Goal: Task Accomplishment & Management: Use online tool/utility

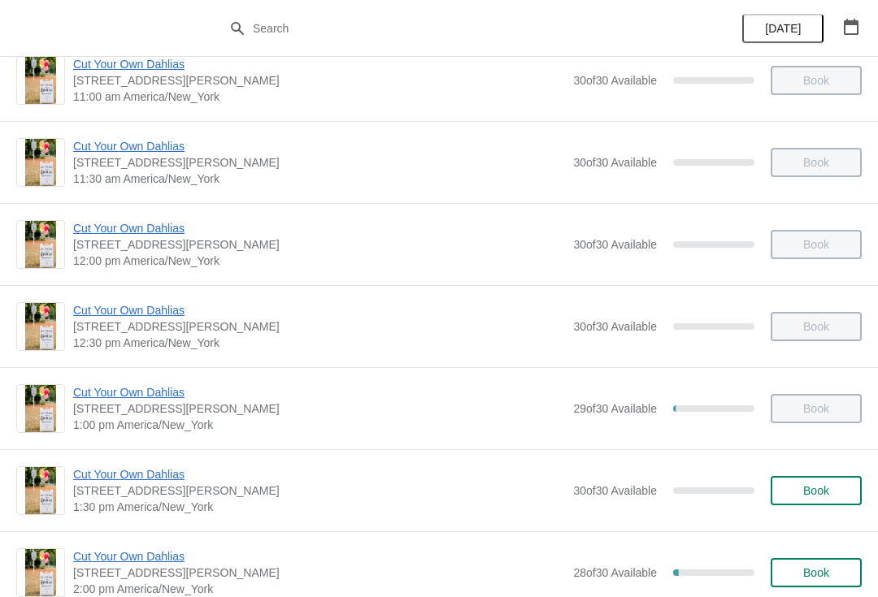
scroll to position [452, 0]
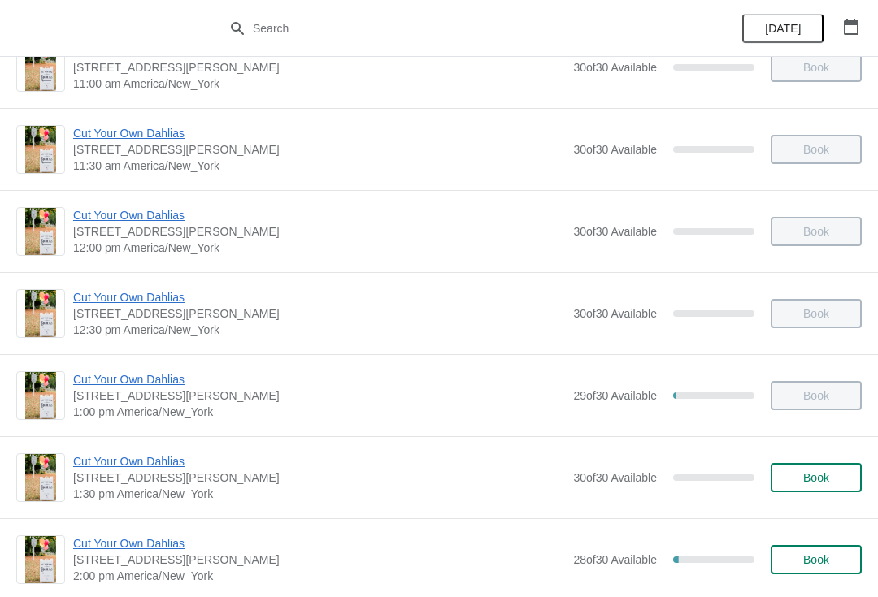
click at [193, 461] on span "Cut Your Own Dahlias" at bounding box center [319, 461] width 492 height 16
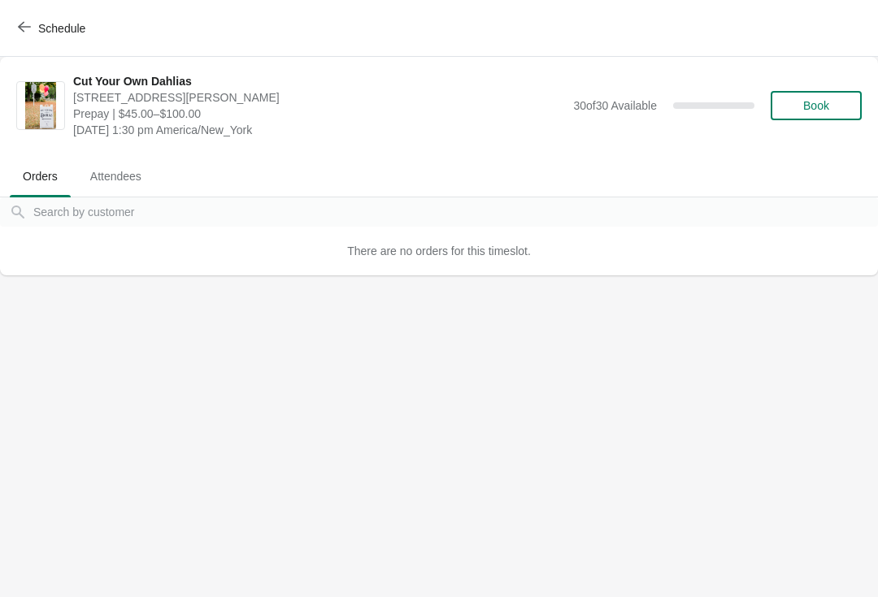
click at [42, 22] on span "Schedule" at bounding box center [61, 28] width 47 height 13
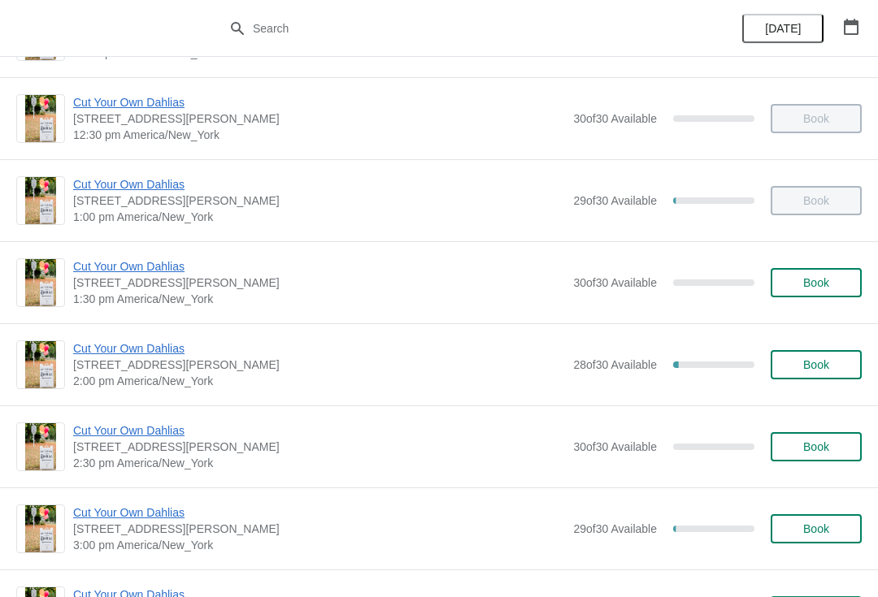
scroll to position [649, 0]
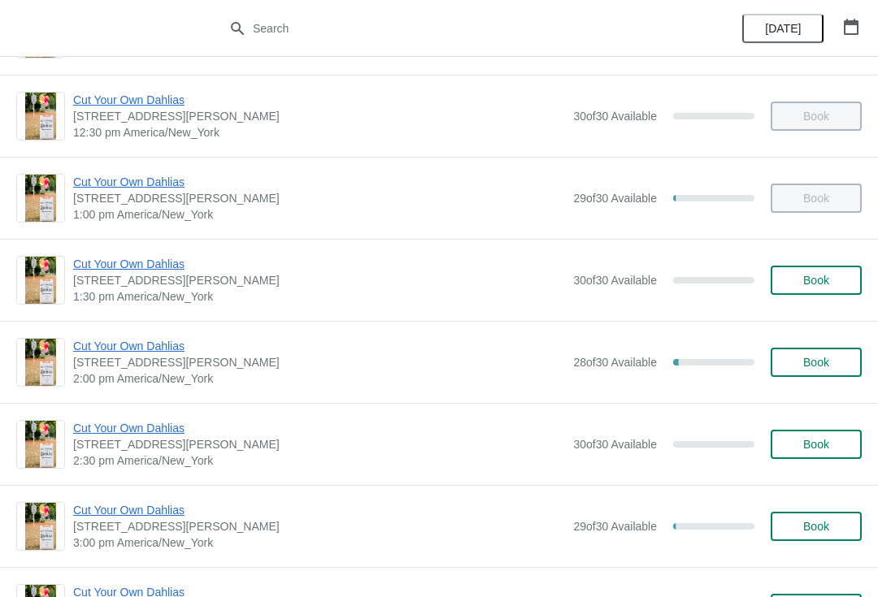
click at [158, 347] on span "Cut Your Own Dahlias" at bounding box center [319, 346] width 492 height 16
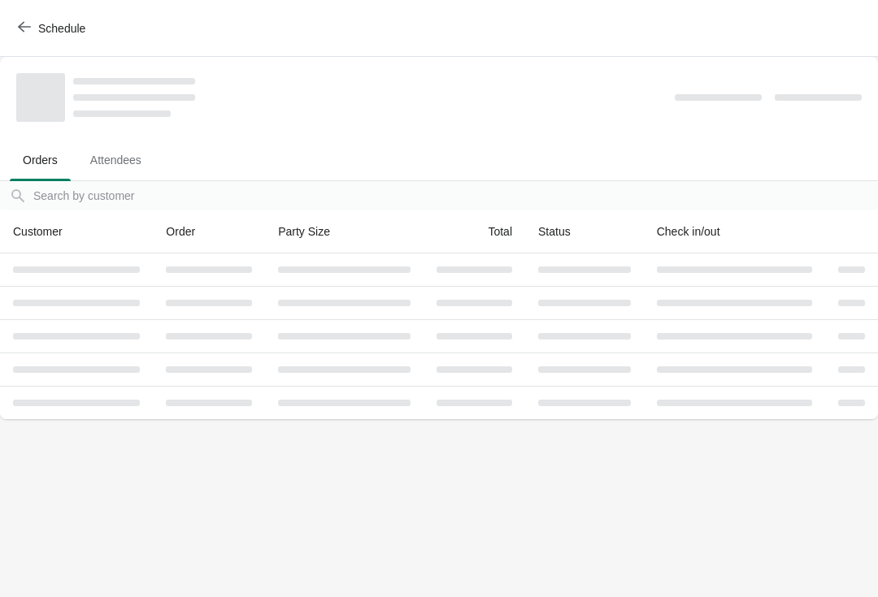
scroll to position [0, 0]
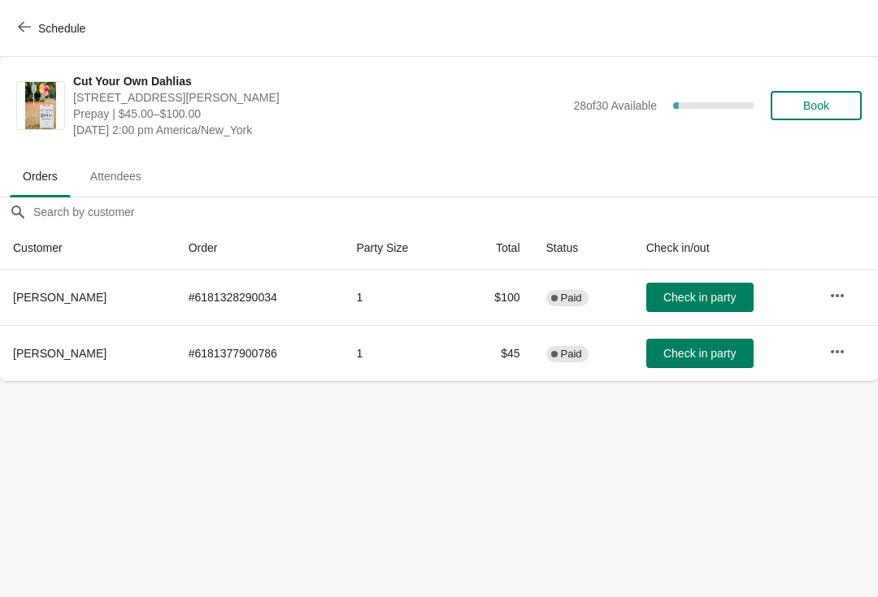
click at [689, 353] on span "Check in party" at bounding box center [699, 353] width 72 height 13
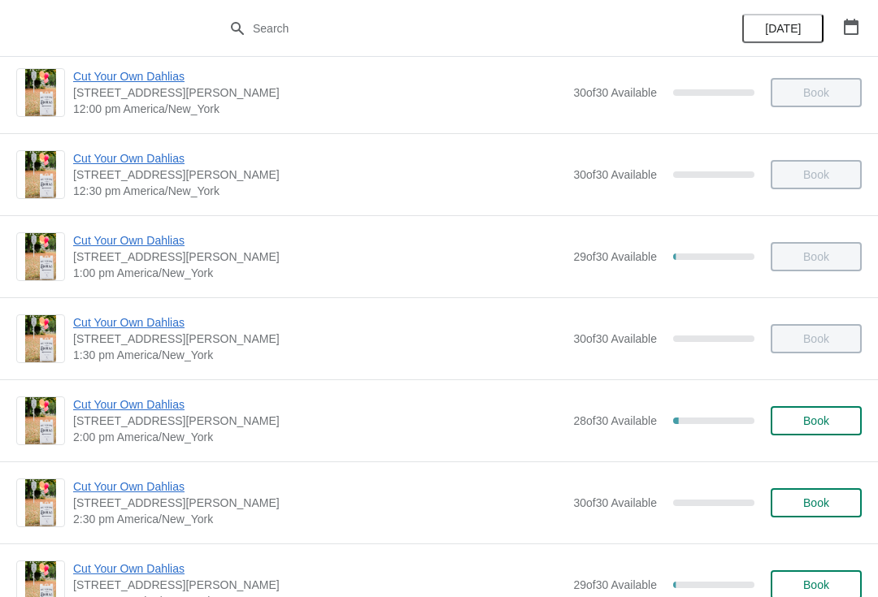
scroll to position [595, 0]
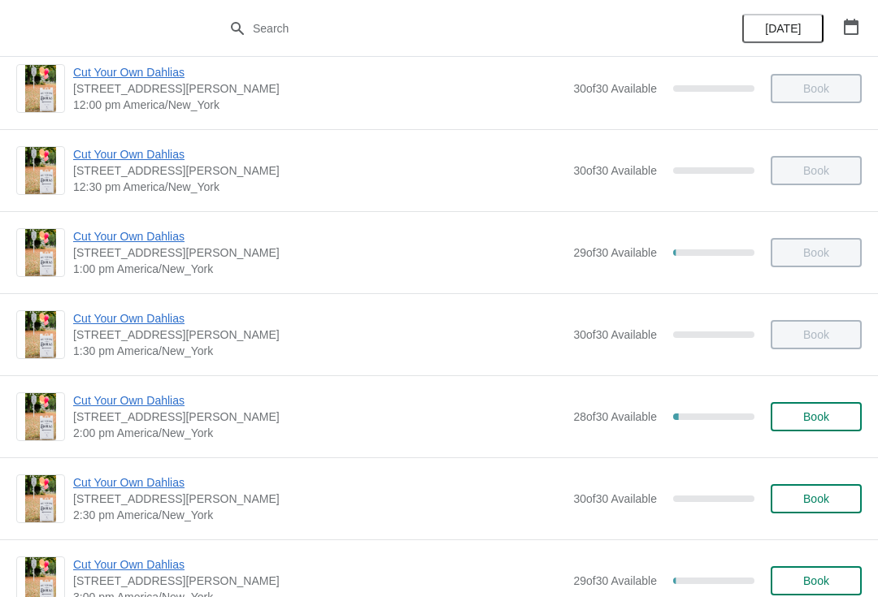
click at [184, 408] on span "Cut Your Own Dahlias" at bounding box center [319, 400] width 492 height 16
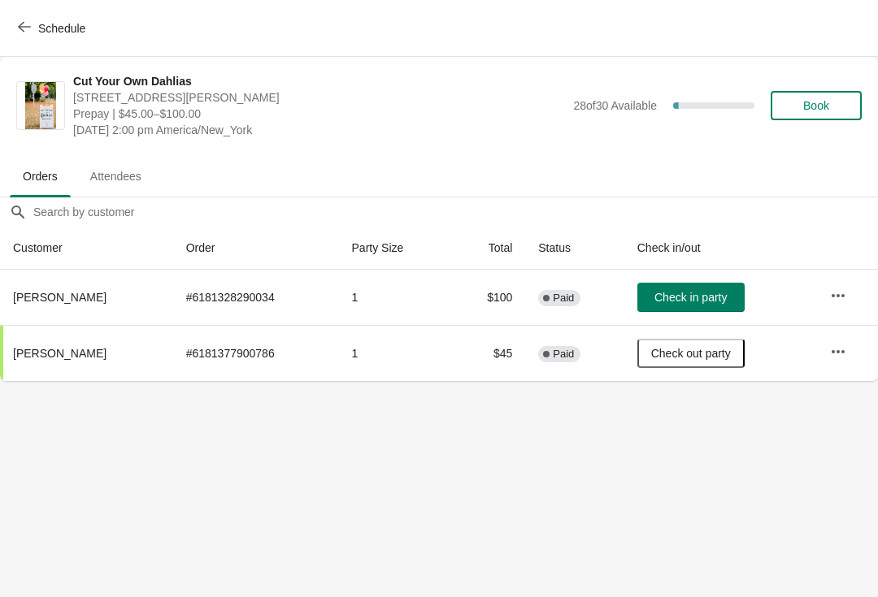
click at [692, 306] on button "Check in party" at bounding box center [690, 297] width 107 height 29
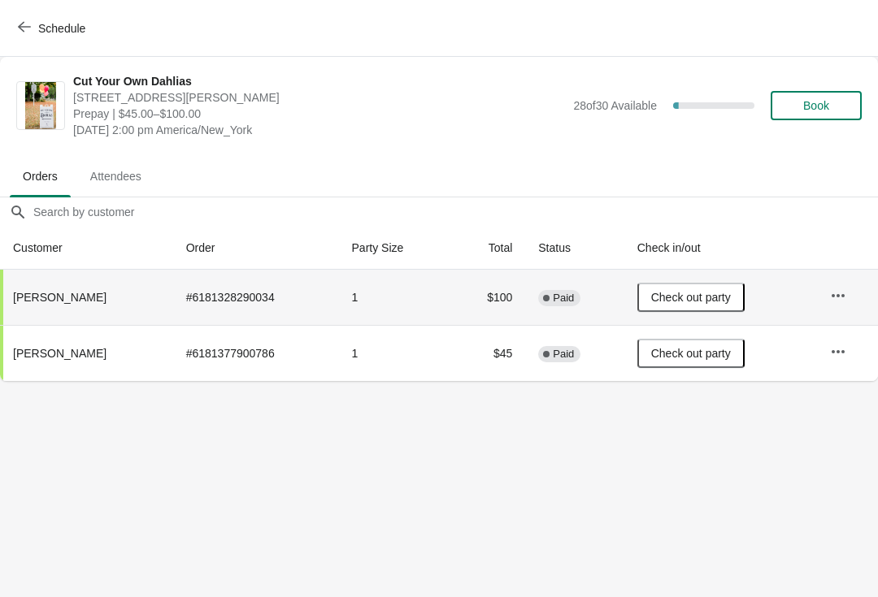
click at [25, 28] on icon "button" at bounding box center [24, 26] width 13 height 13
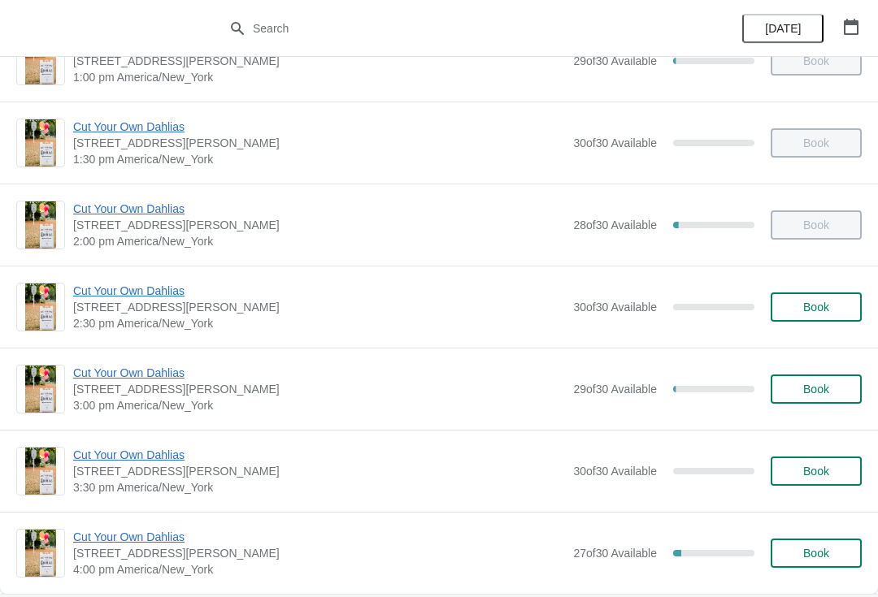
scroll to position [790, 0]
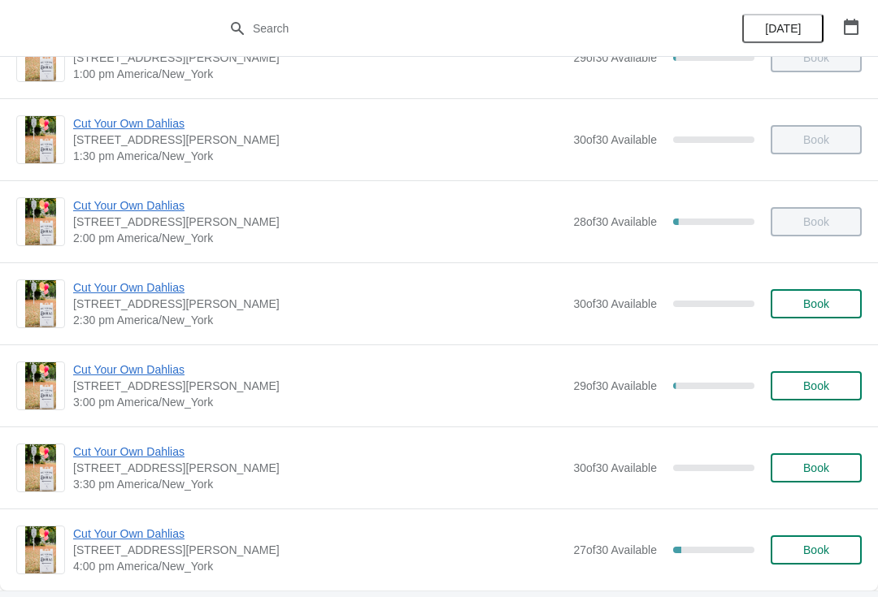
click at [167, 367] on span "Cut Your Own Dahlias" at bounding box center [319, 370] width 492 height 16
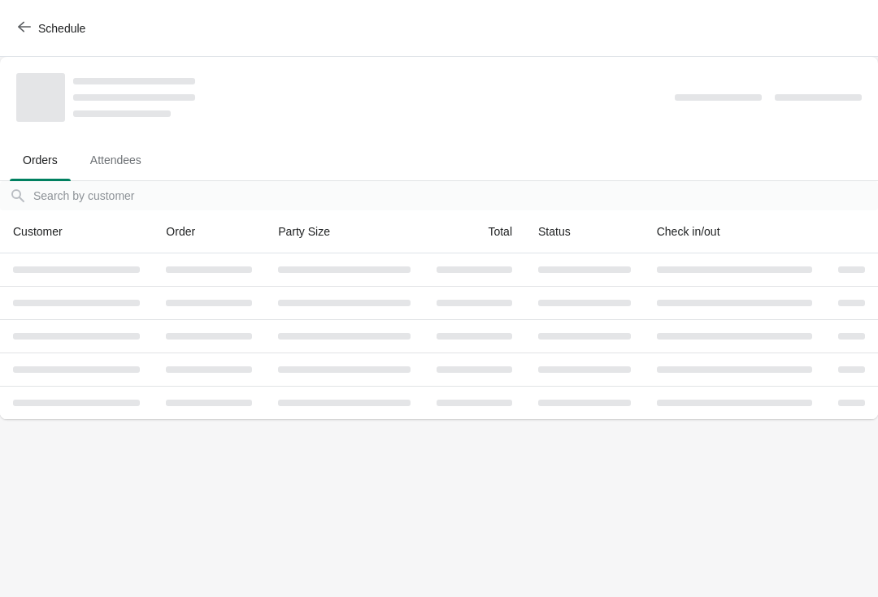
scroll to position [0, 0]
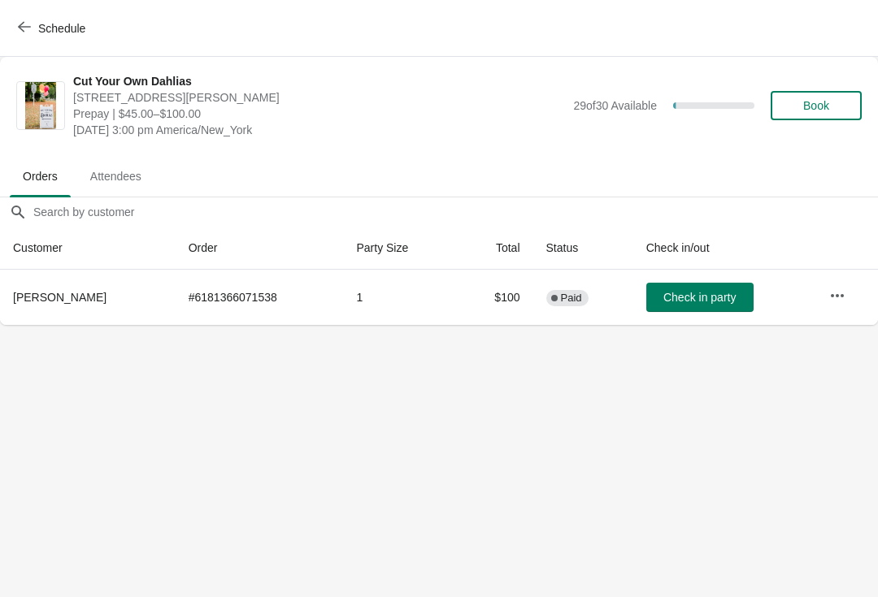
click at [705, 293] on span "Check in party" at bounding box center [699, 297] width 72 height 13
